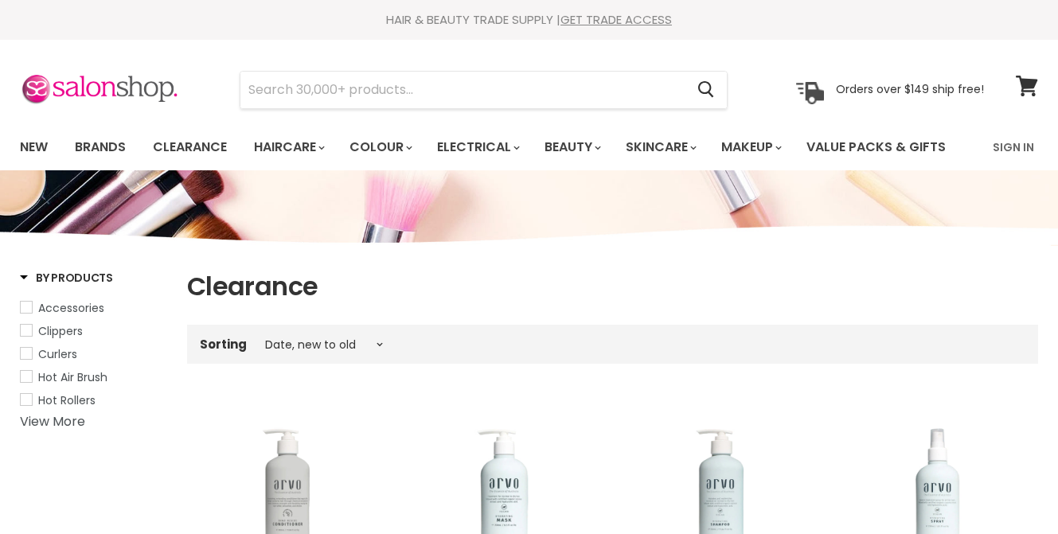
select select "created-descending"
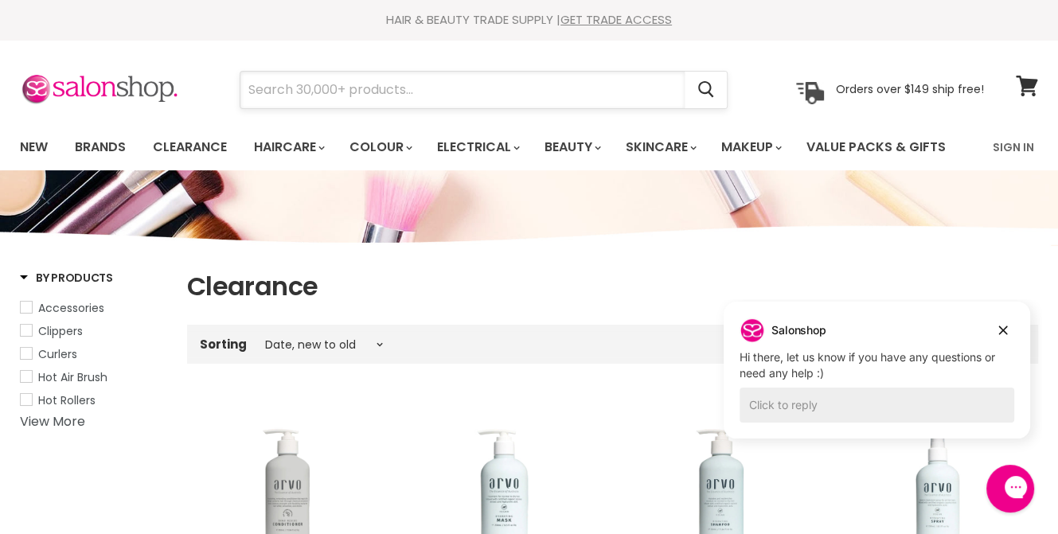
click at [347, 90] on input "Search" at bounding box center [462, 90] width 444 height 37
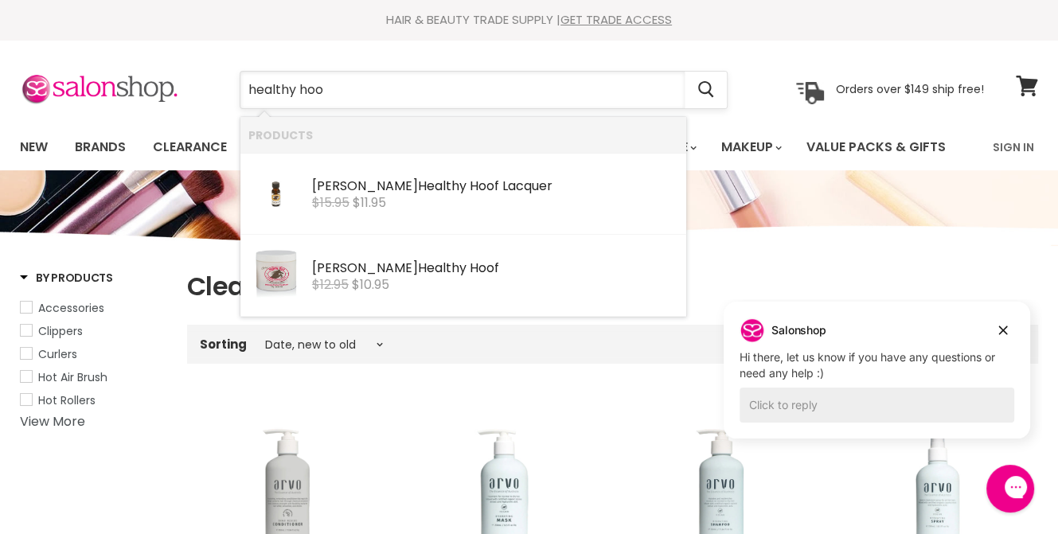
type input "healthy hoof"
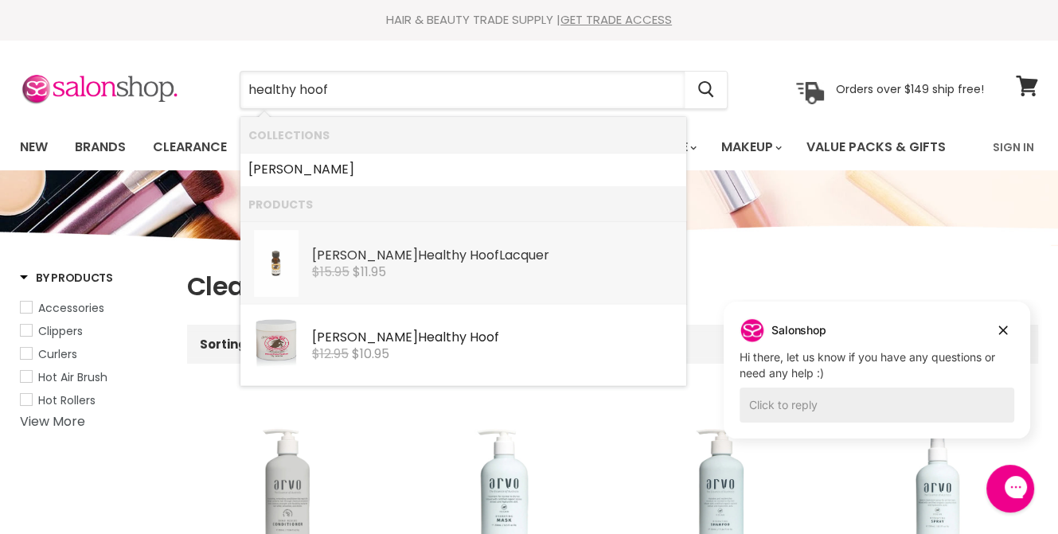
click at [418, 249] on b "Healthy" at bounding box center [442, 255] width 49 height 18
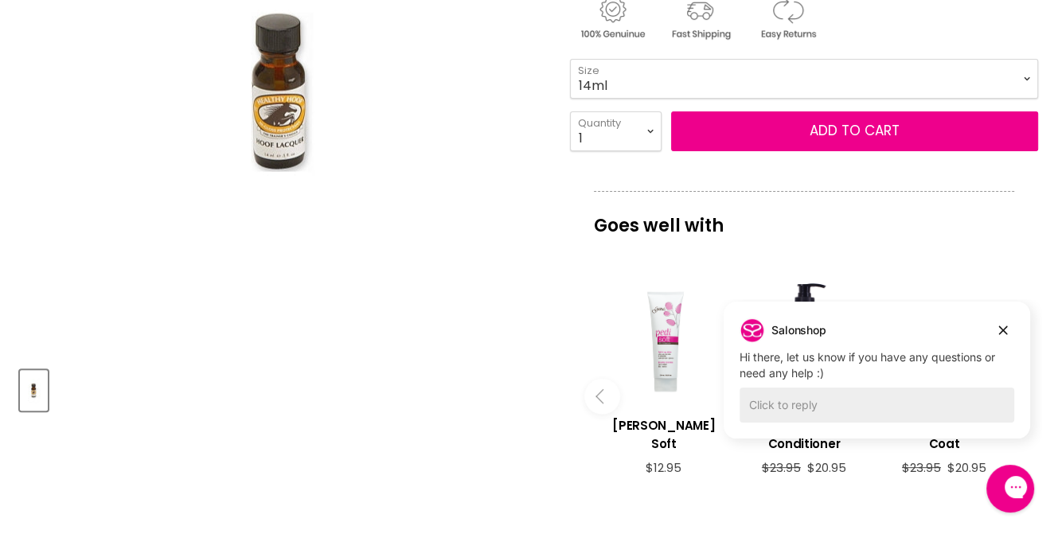
scroll to position [271, 0]
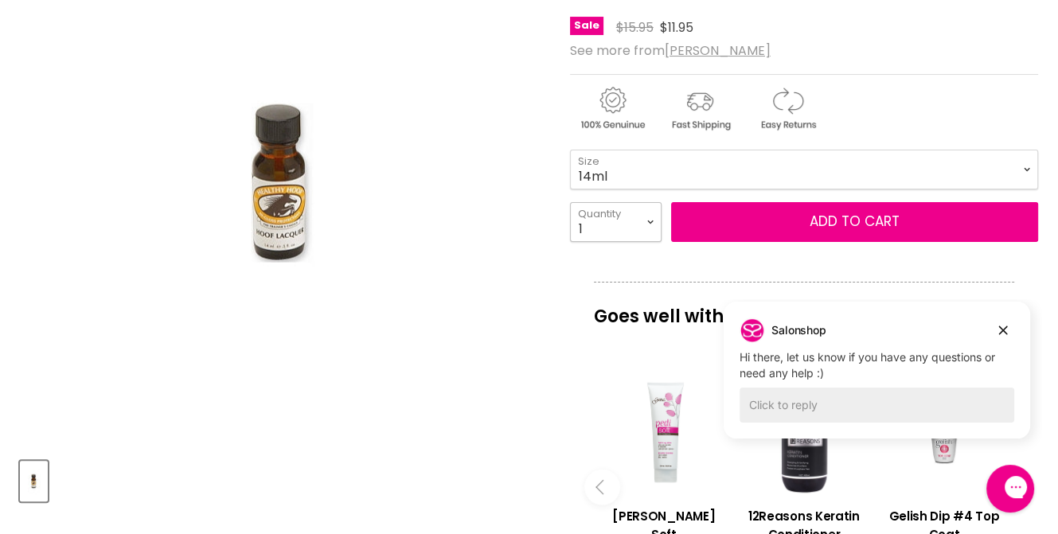
click at [649, 218] on select "1 2 3 4 5 6 7 8 9 10+" at bounding box center [616, 222] width 92 height 40
select select "4"
click at [570, 202] on select "1 2 3 4 5 6 7 8 9 10+" at bounding box center [616, 222] width 92 height 40
type input "4"
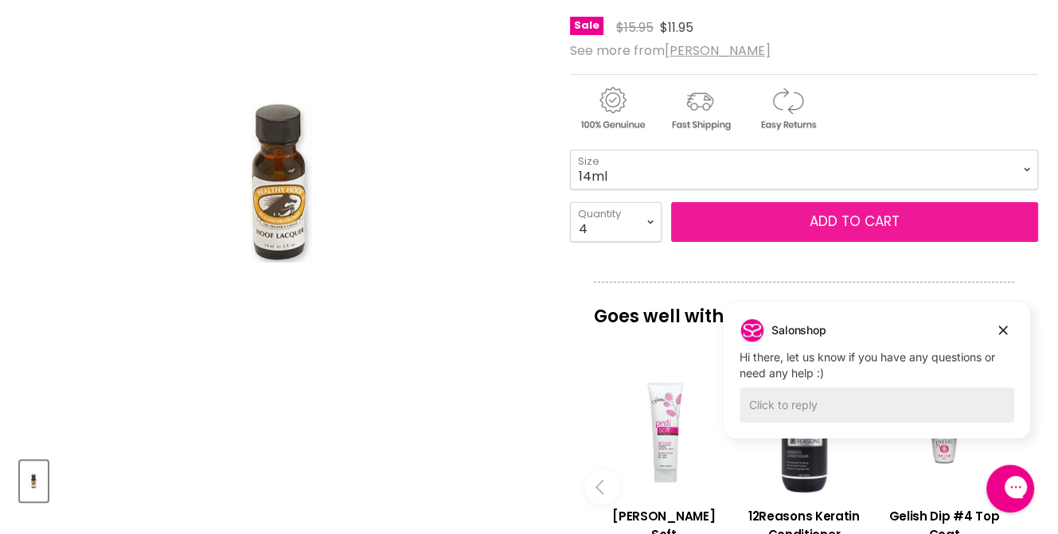
click at [849, 216] on span "Add to cart" at bounding box center [854, 221] width 90 height 19
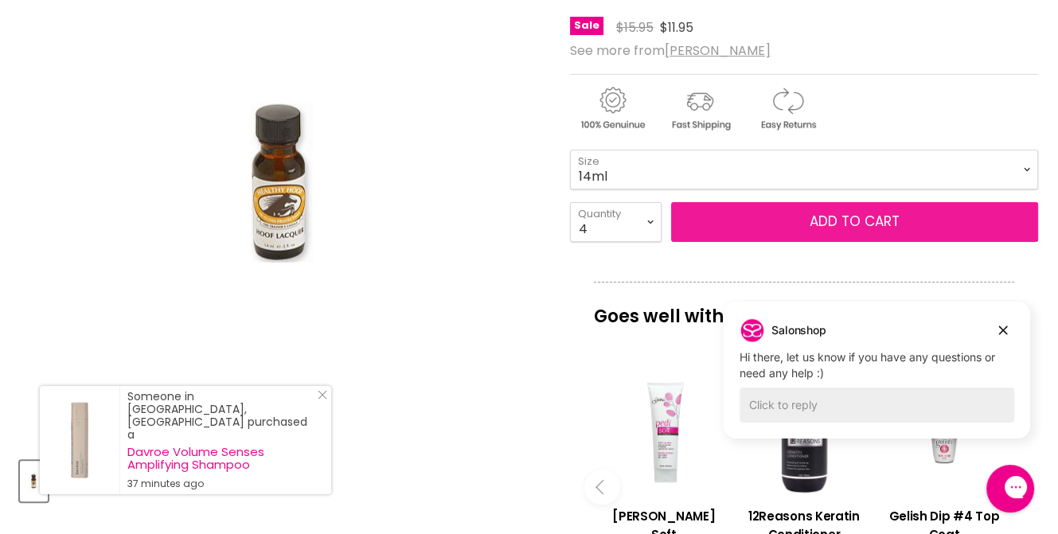
click at [853, 213] on span "Add to cart" at bounding box center [854, 221] width 90 height 19
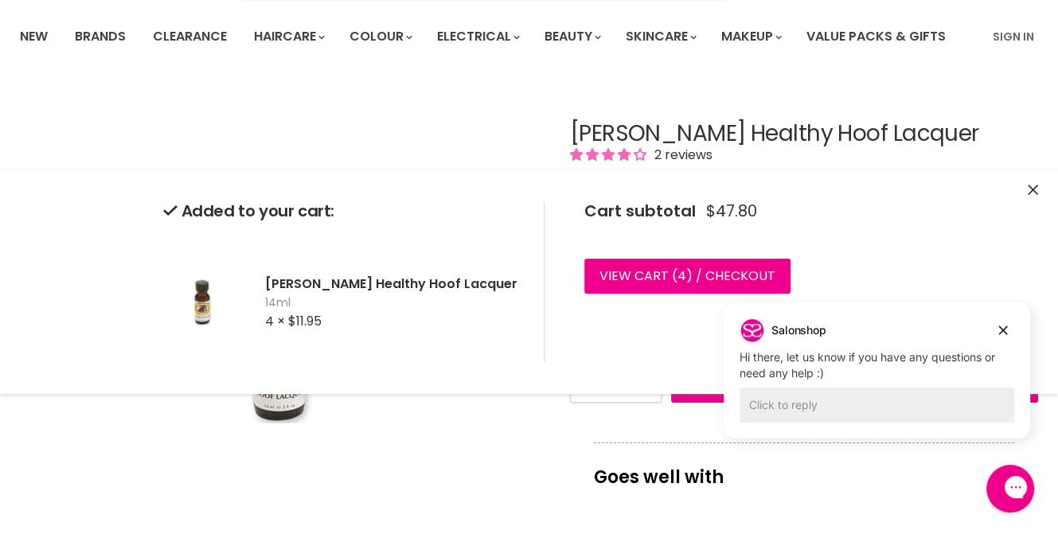
scroll to position [0, 0]
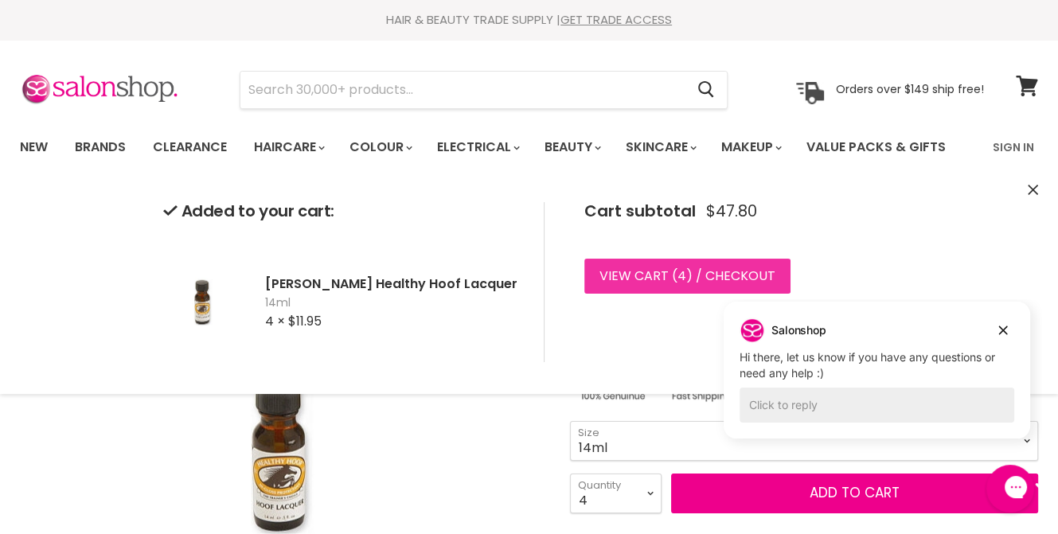
click at [668, 270] on link "View cart ( 4 ) / Checkout" at bounding box center [687, 276] width 206 height 35
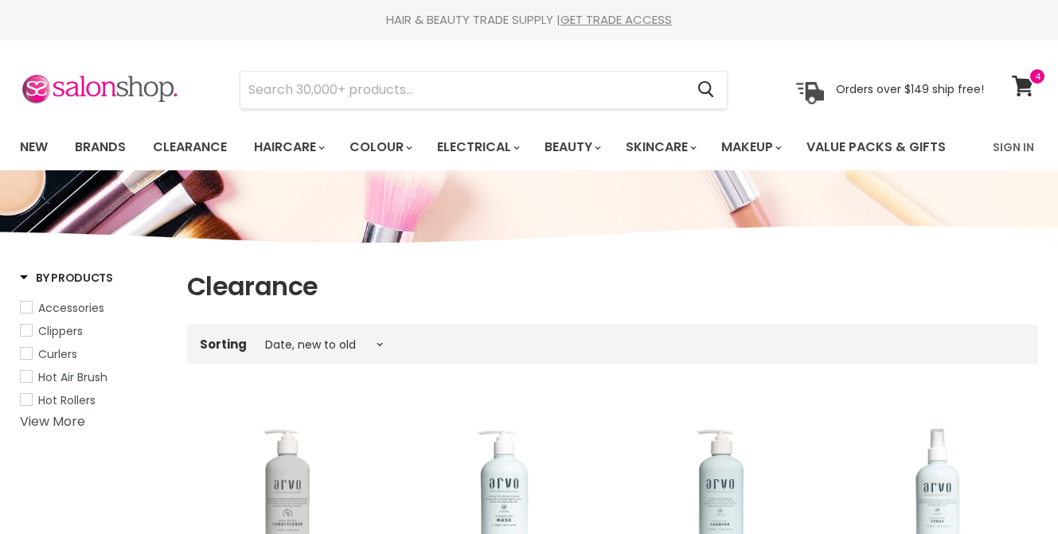
select select "created-descending"
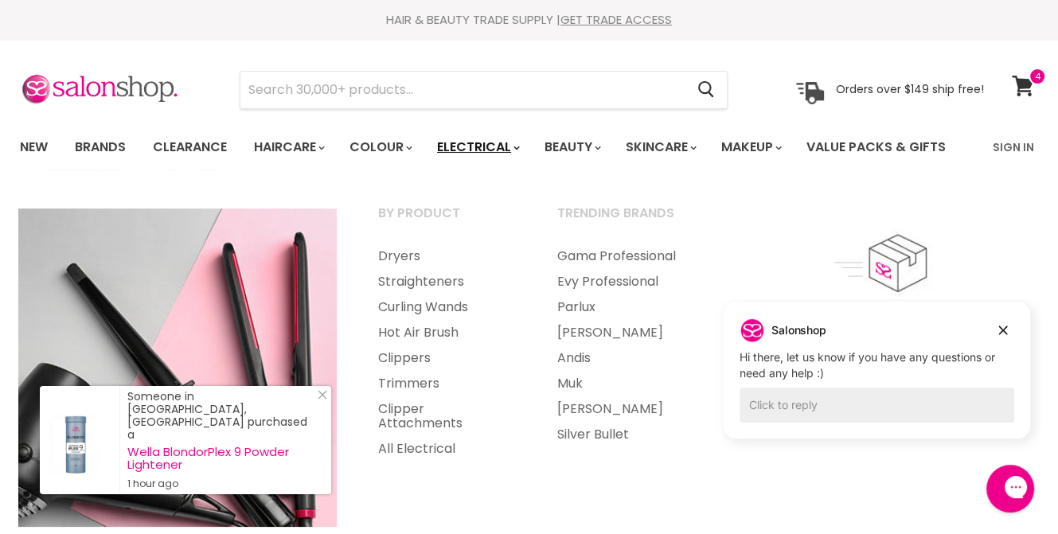
click at [501, 147] on link "Electrical" at bounding box center [477, 147] width 104 height 33
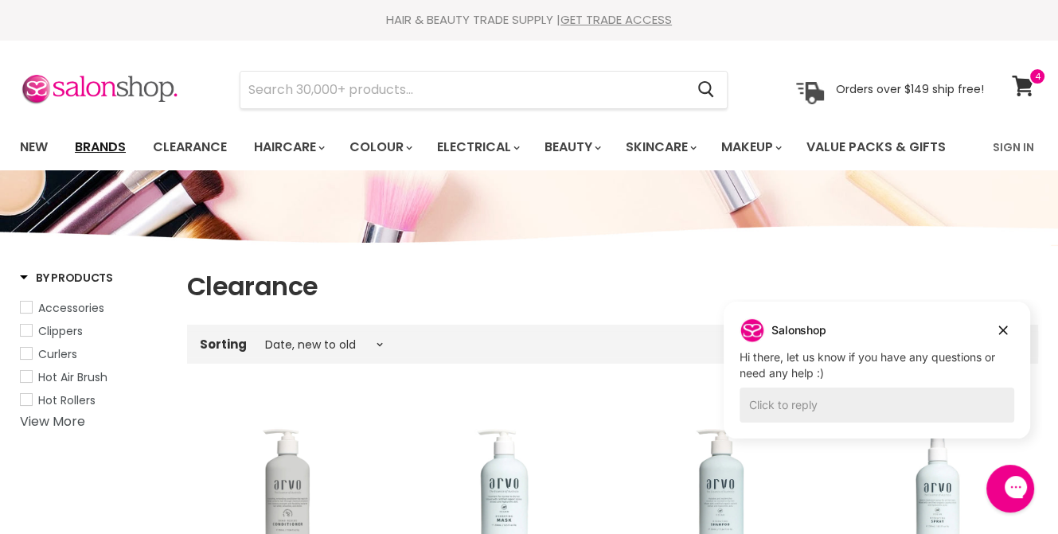
click at [93, 142] on link "Brands" at bounding box center [100, 147] width 75 height 33
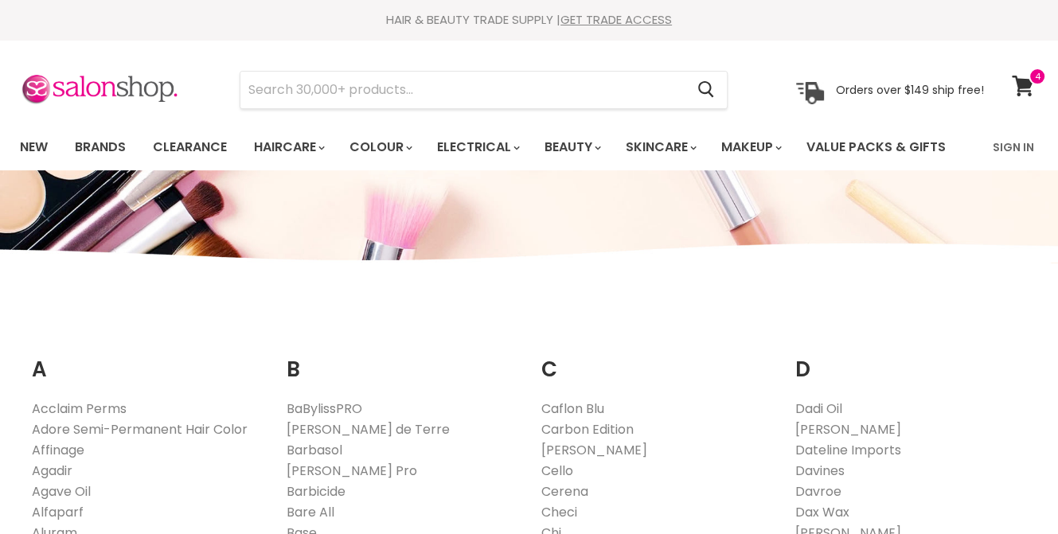
click at [193, 140] on link "Clearance" at bounding box center [190, 147] width 98 height 33
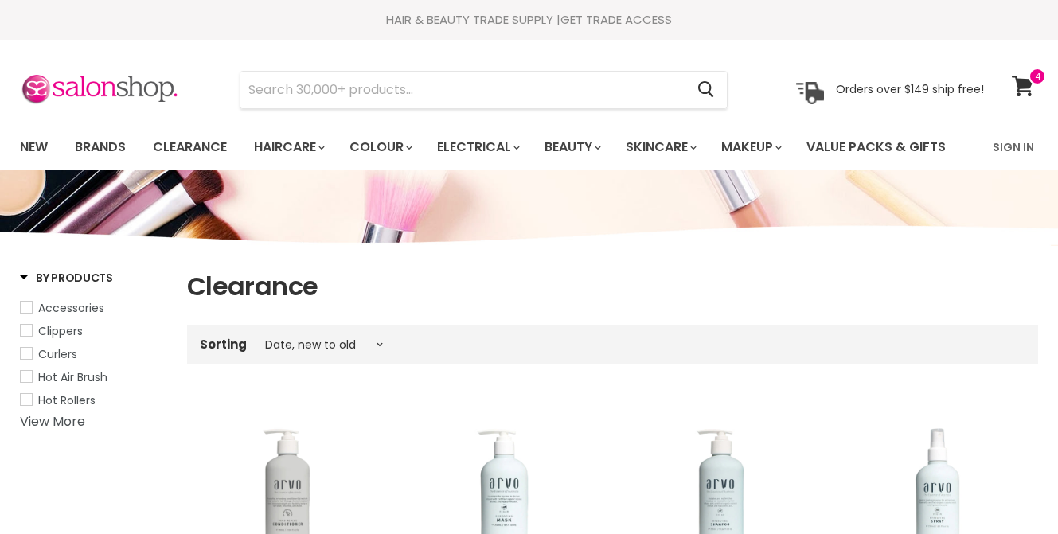
select select "created-descending"
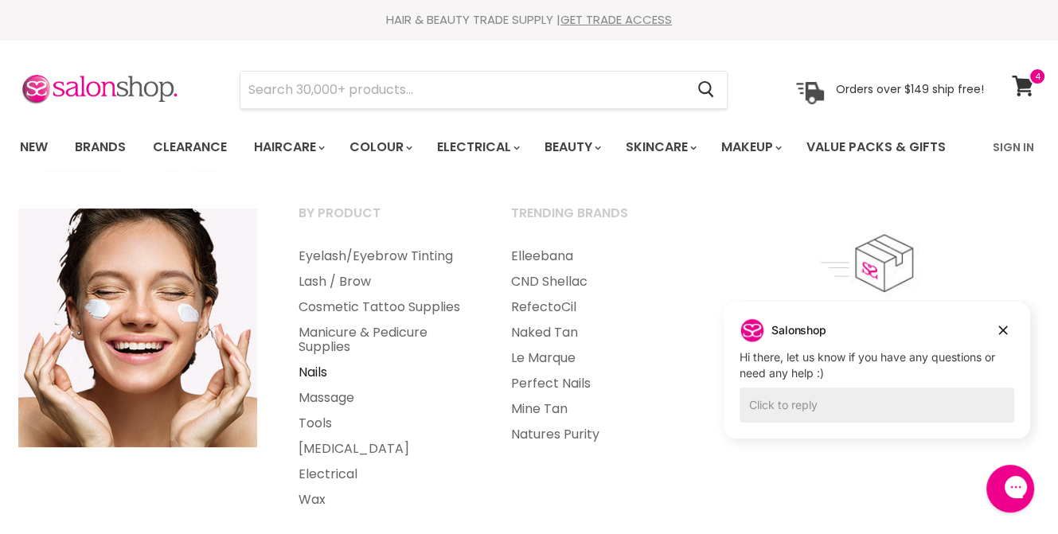
click at [315, 369] on link "Nails" at bounding box center [383, 372] width 209 height 25
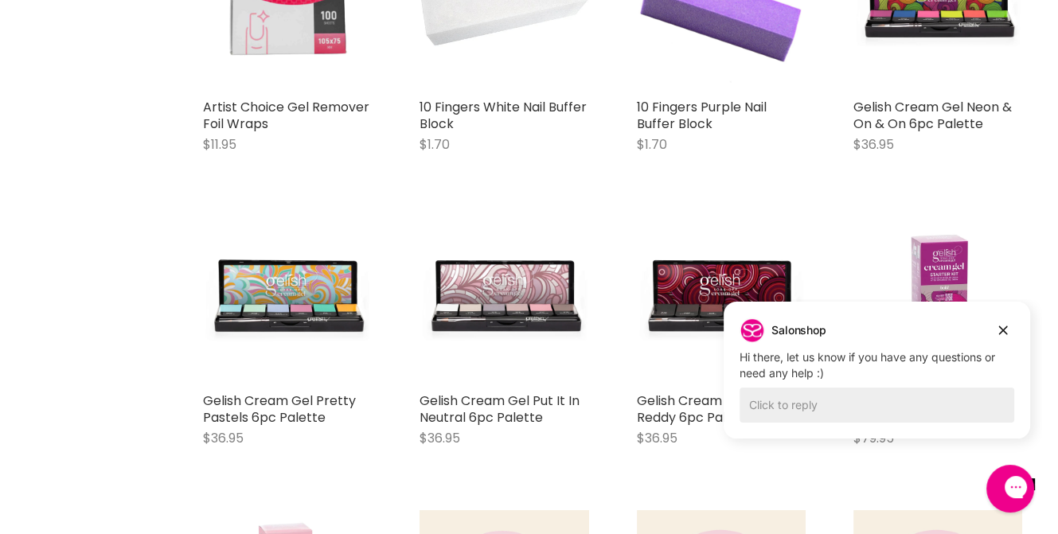
scroll to position [5115, 0]
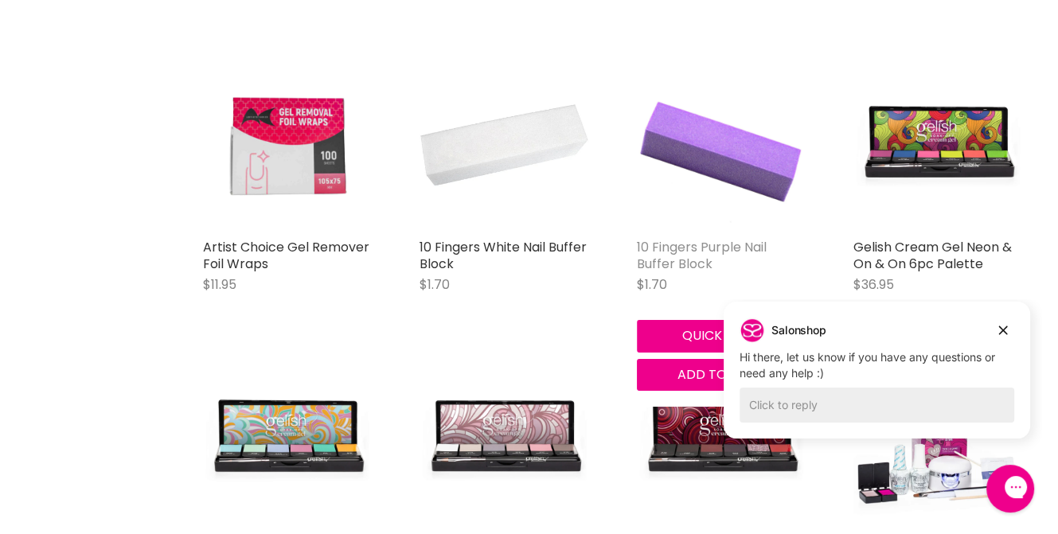
click at [668, 238] on link "10 Fingers Purple Nail Buffer Block" at bounding box center [702, 255] width 130 height 35
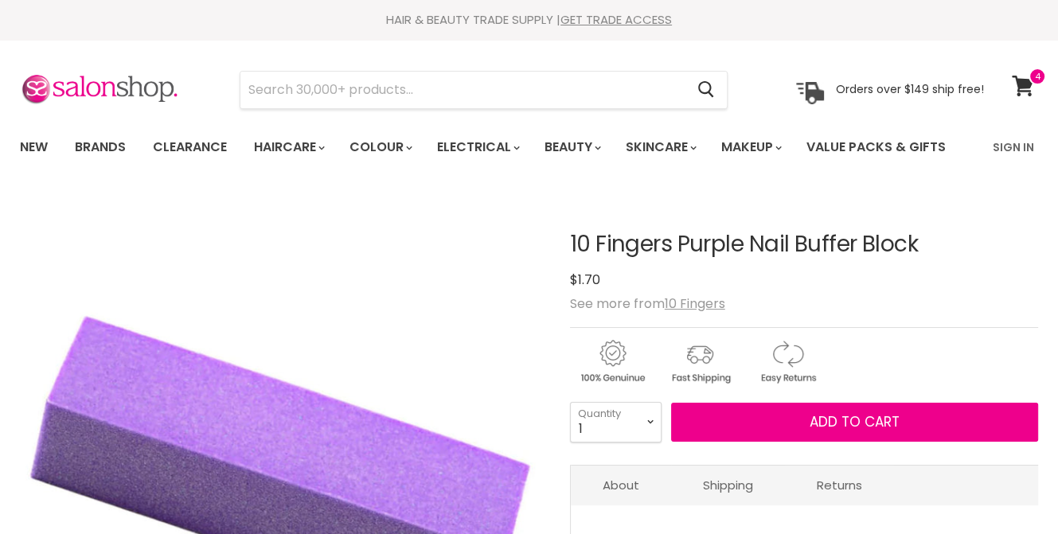
click at [815, 413] on span "Add to cart" at bounding box center [854, 421] width 90 height 19
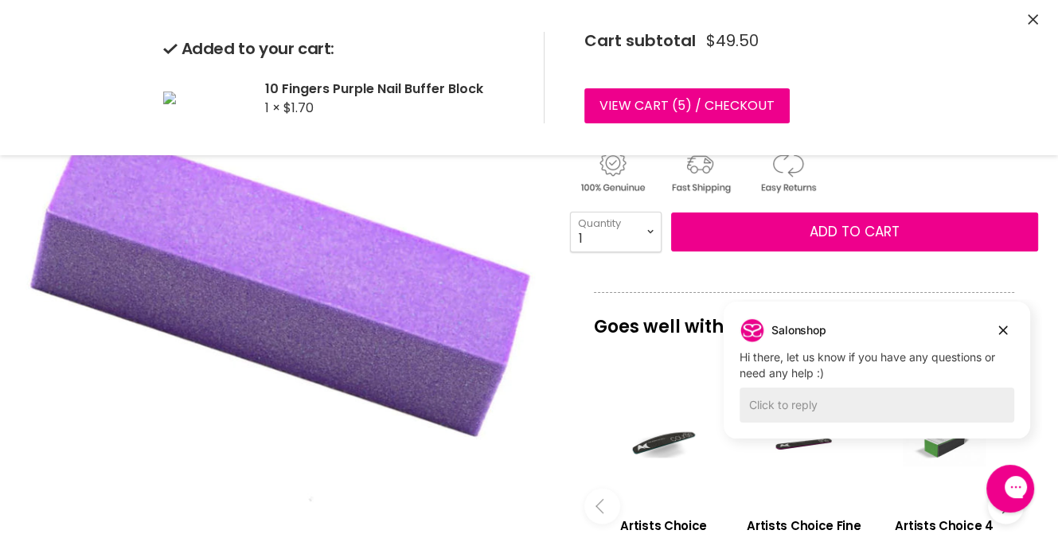
scroll to position [193, 0]
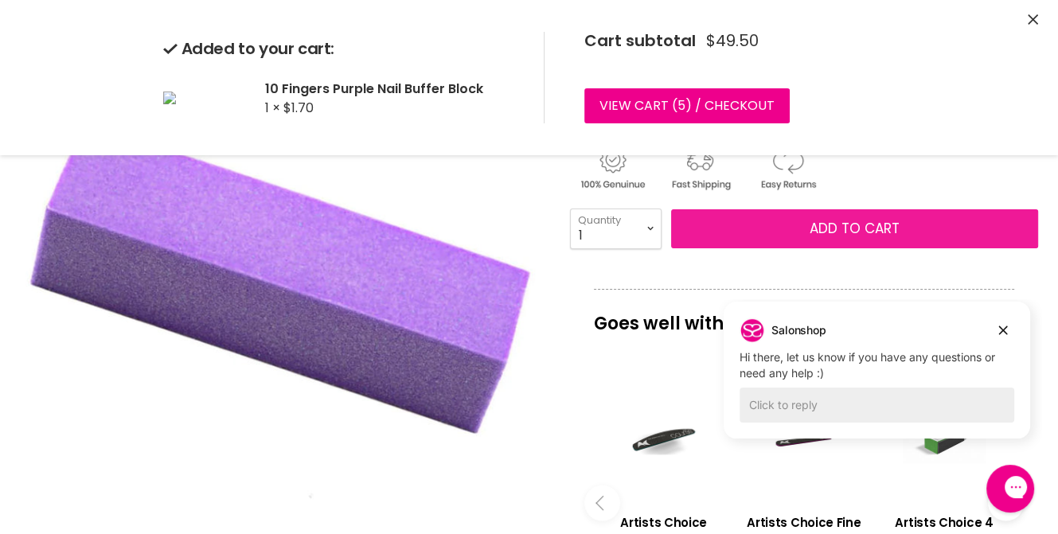
click at [834, 225] on span "Add to cart" at bounding box center [854, 228] width 90 height 19
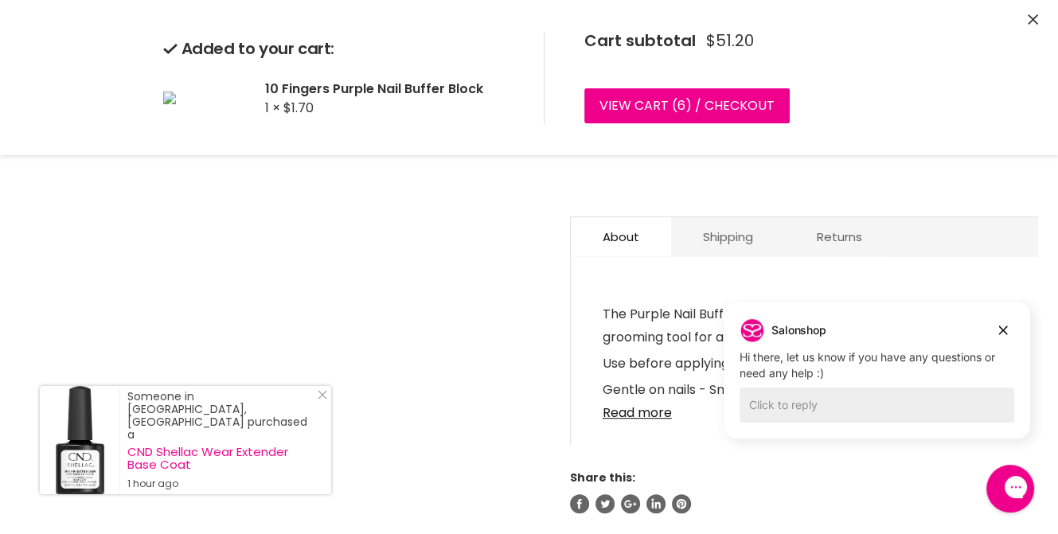
scroll to position [0, 0]
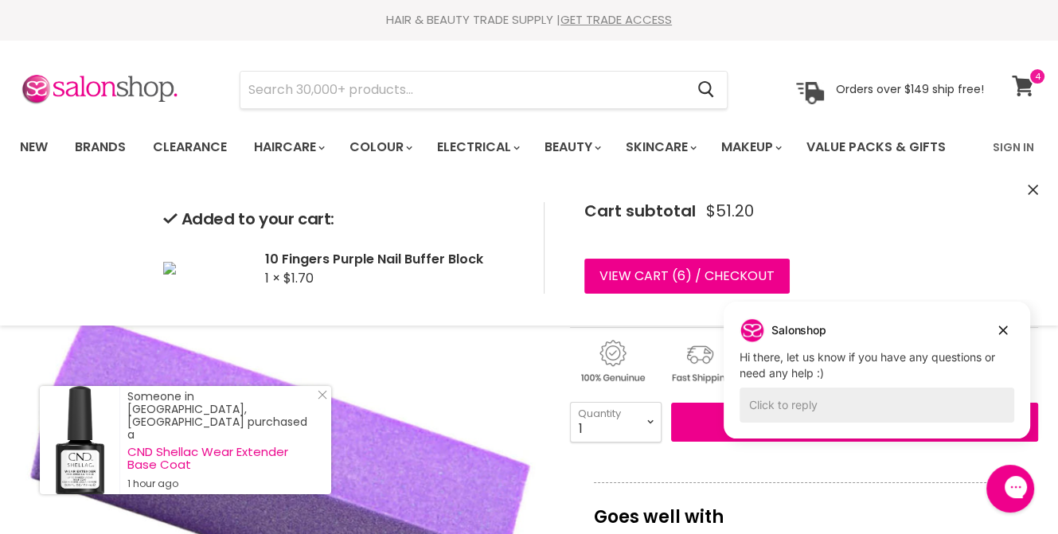
click at [1040, 72] on span at bounding box center [1037, 77] width 18 height 18
